Goal: Transaction & Acquisition: Book appointment/travel/reservation

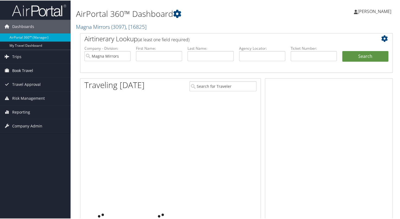
click at [29, 71] on span "Book Travel" at bounding box center [22, 70] width 21 height 14
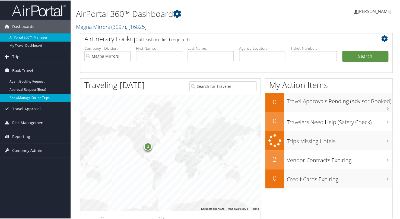
click at [33, 99] on link "Book/Manage Online Trips" at bounding box center [35, 97] width 71 height 8
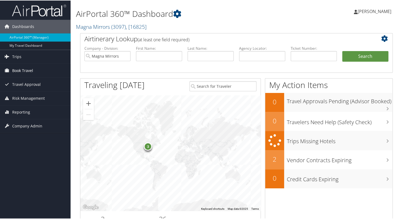
click at [25, 70] on span "Book Travel" at bounding box center [22, 70] width 21 height 14
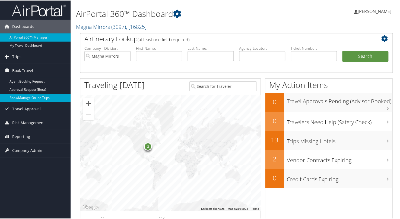
click at [37, 95] on link "Book/Manage Online Trips" at bounding box center [35, 97] width 71 height 8
